Goal: Task Accomplishment & Management: Manage account settings

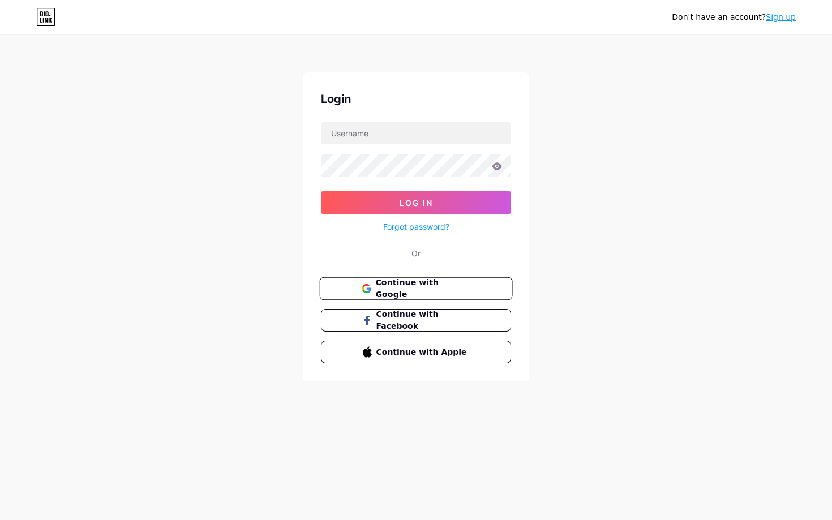
click at [434, 283] on span "Continue with Google" at bounding box center [422, 289] width 94 height 24
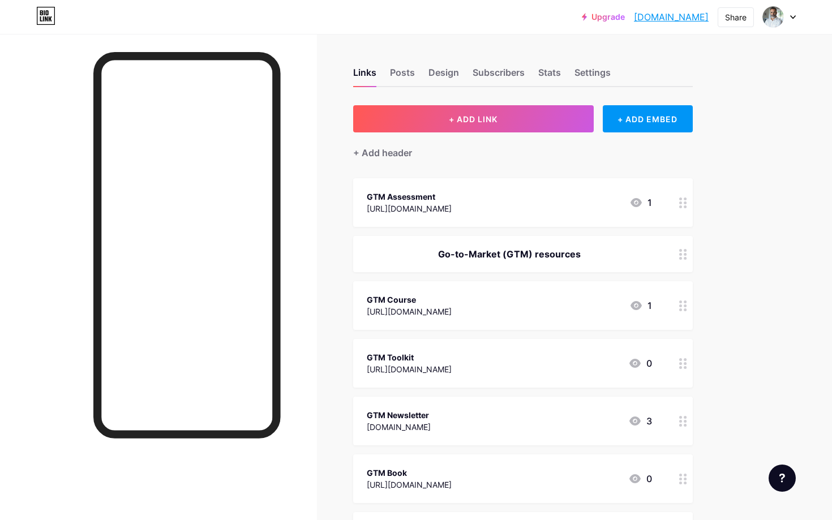
click at [483, 216] on div "GTM Assessment [URL][DOMAIN_NAME] 1" at bounding box center [522, 202] width 339 height 49
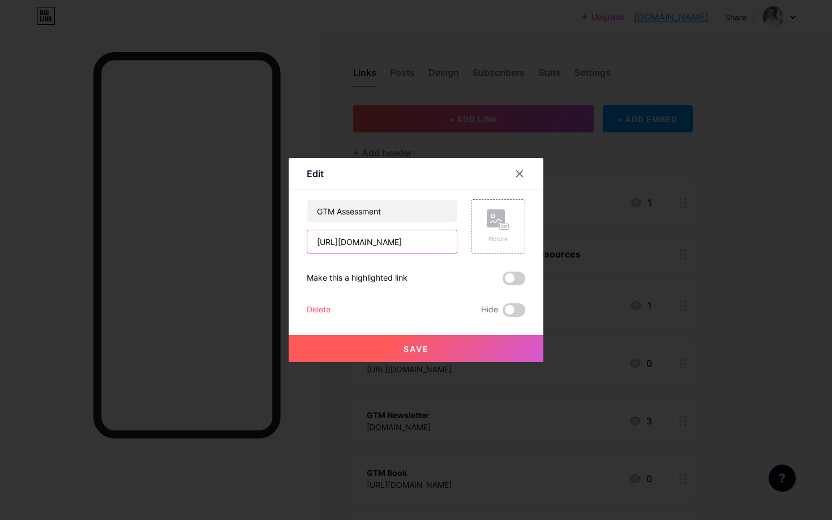
click at [359, 247] on input "[URL][DOMAIN_NAME]" at bounding box center [381, 241] width 149 height 23
paste input "[DOMAIN_NAME][URL]"
type input "[URL][DOMAIN_NAME]"
drag, startPoint x: 419, startPoint y: 247, endPoint x: 289, endPoint y: 233, distance: 131.5
click at [289, 233] on div "Edit Content YouTube Play YouTube video without leaving your page. ADD Vimeo Pl…" at bounding box center [416, 260] width 255 height 204
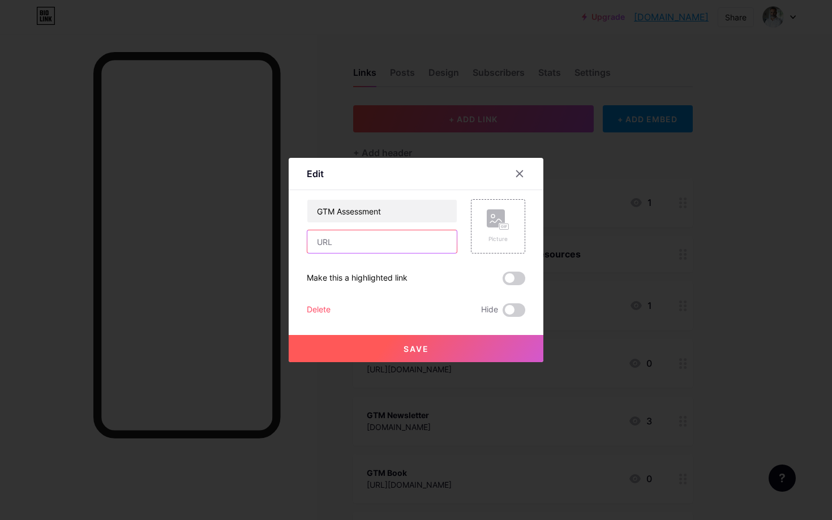
click at [390, 242] on input "text" at bounding box center [381, 241] width 149 height 23
paste input "[URL][DOMAIN_NAME]"
type input "[URL][DOMAIN_NAME]"
click at [402, 354] on button "Save" at bounding box center [416, 348] width 255 height 27
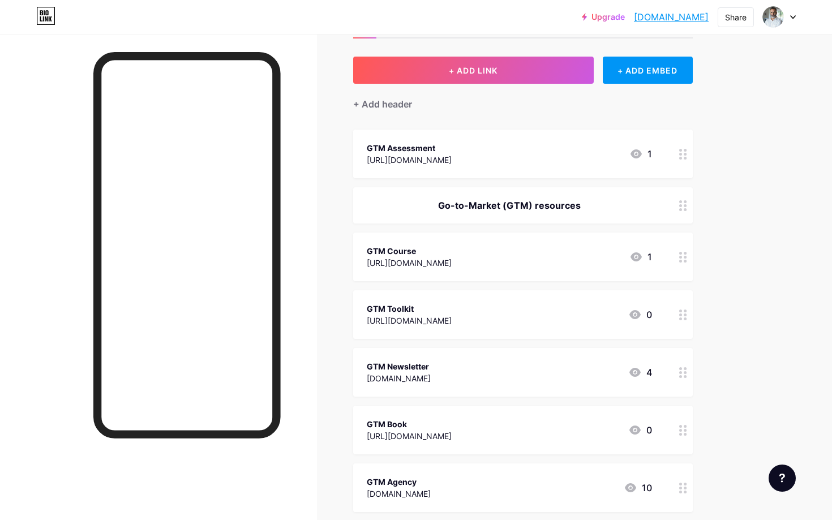
scroll to position [53, 0]
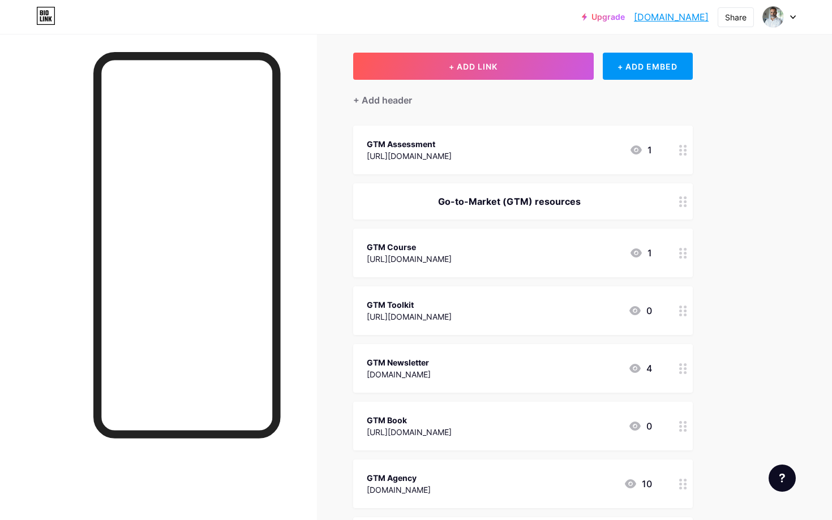
click at [430, 357] on div "GTM Newsletter" at bounding box center [399, 362] width 64 height 12
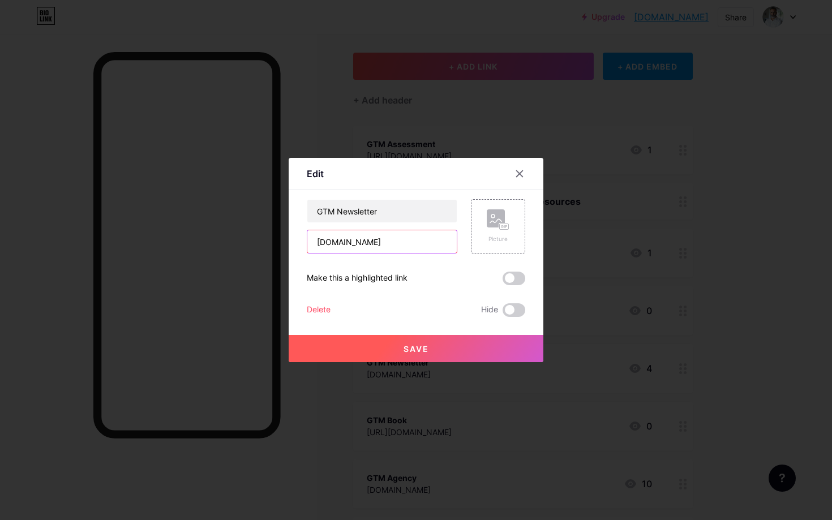
drag, startPoint x: 448, startPoint y: 244, endPoint x: 295, endPoint y: 238, distance: 152.8
click at [295, 238] on div "Edit Content YouTube Play YouTube video without leaving your page. ADD Vimeo Pl…" at bounding box center [416, 260] width 255 height 204
type input "[DOMAIN_NAME][URL]"
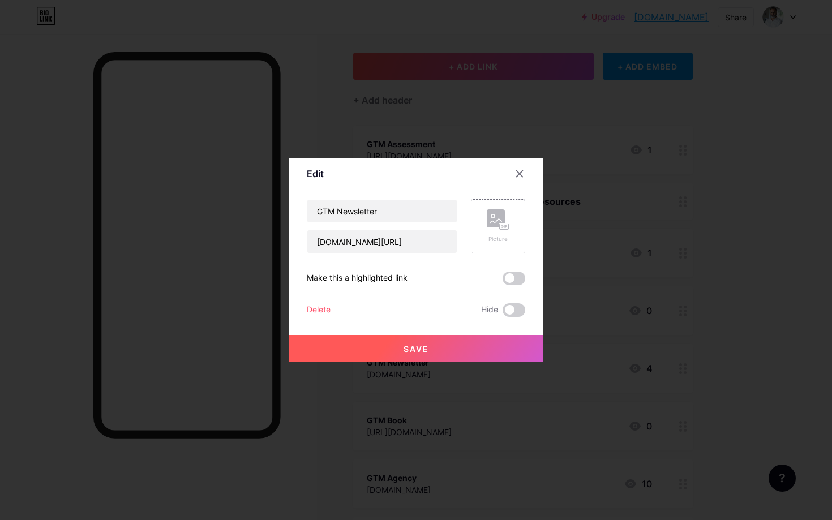
click at [419, 346] on span "Save" at bounding box center [415, 349] width 25 height 10
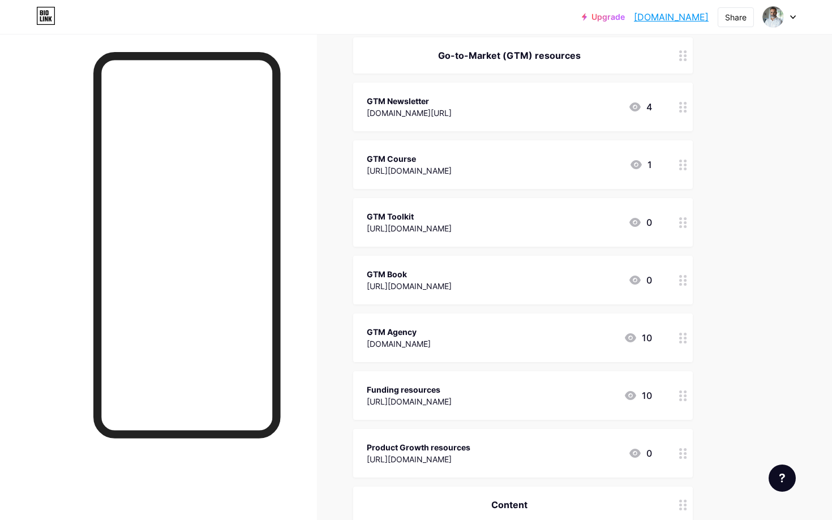
scroll to position [200, 0]
